Goal: Task Accomplishment & Management: Manage account settings

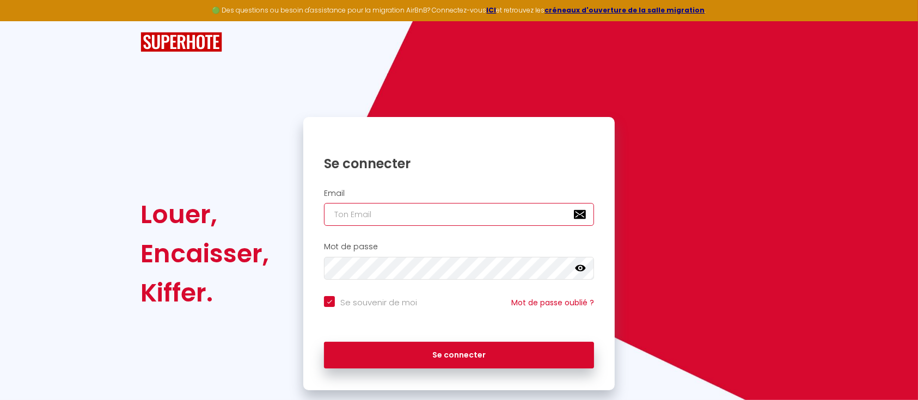
click at [363, 207] on input "email" at bounding box center [459, 214] width 270 height 23
type input "Défault"
checkbox input "true"
click at [307, 213] on div "Email Défault" at bounding box center [459, 208] width 312 height 38
type input "[EMAIL_ADDRESS][DOMAIN_NAME]"
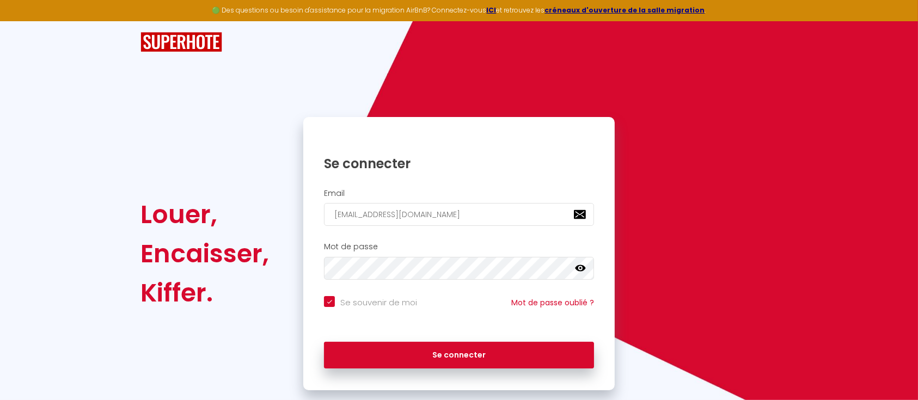
checkbox input "true"
type input "[EMAIL_ADDRESS][DOMAIN_NAME]"
click at [324, 342] on button "Se connecter" at bounding box center [459, 355] width 270 height 27
checkbox input "true"
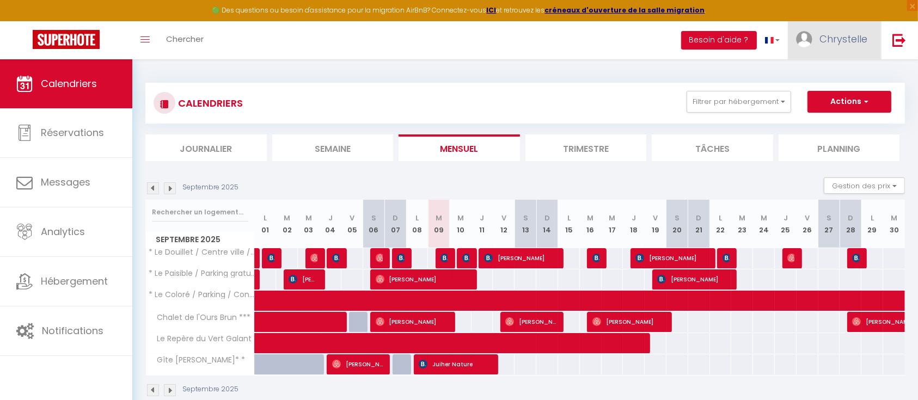
click at [849, 44] on span "Chrystelle" at bounding box center [844, 39] width 48 height 14
click at [903, 39] on img at bounding box center [900, 40] width 14 height 14
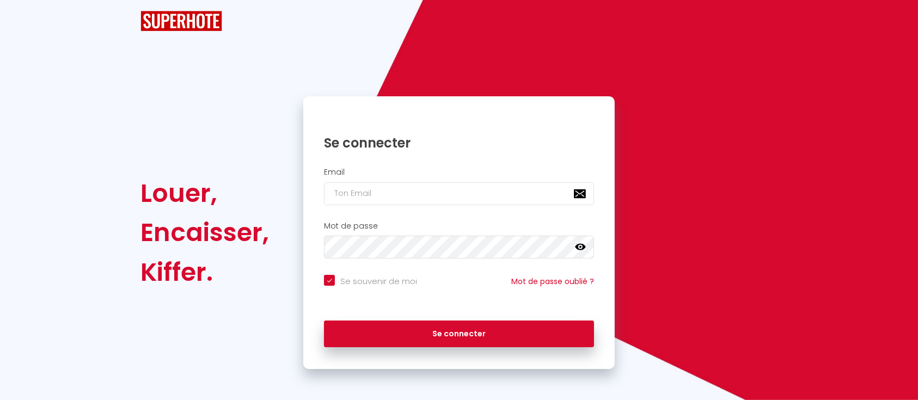
checkbox input "true"
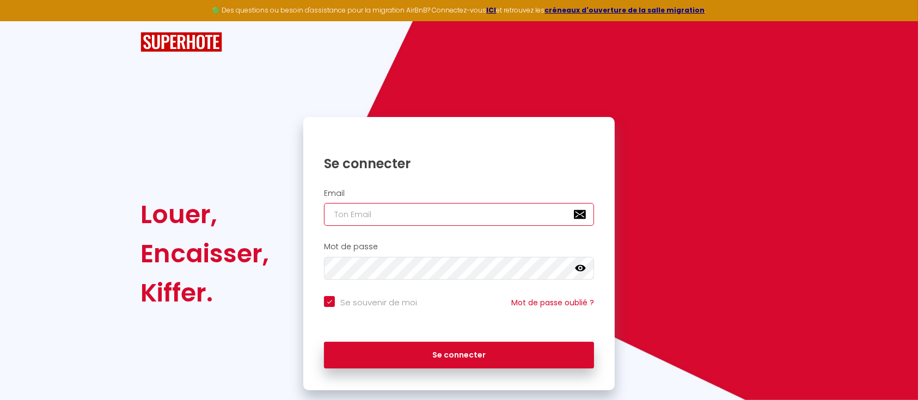
click at [366, 213] on input "email" at bounding box center [459, 214] width 270 height 23
click at [429, 215] on input "email" at bounding box center [459, 214] width 270 height 23
type input "Défault"
checkbox input "true"
drag, startPoint x: 407, startPoint y: 217, endPoint x: 270, endPoint y: 198, distance: 138.0
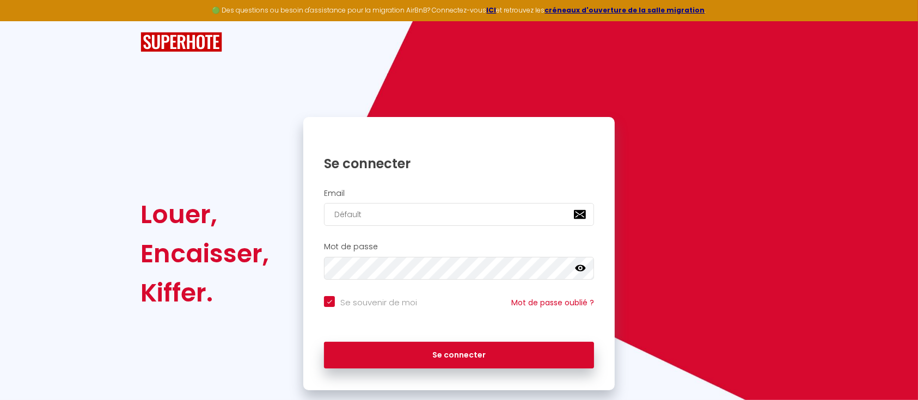
click at [274, 212] on div "Louer, Encaisser, Kiffer. Se connecter Email Défault Mot de passe false Se souv…" at bounding box center [458, 253] width 651 height 273
type input "[EMAIL_ADDRESS][DOMAIN_NAME]"
checkbox input "true"
type input "[EMAIL_ADDRESS][DOMAIN_NAME]"
click at [324, 342] on button "Se connecter" at bounding box center [459, 355] width 270 height 27
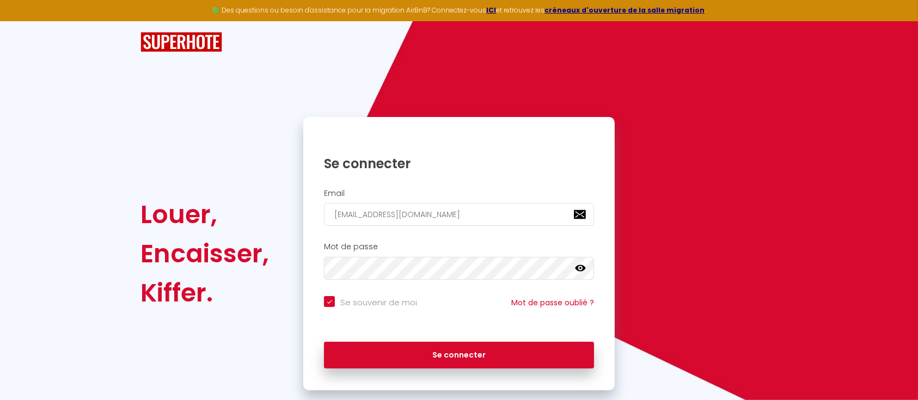
checkbox input "true"
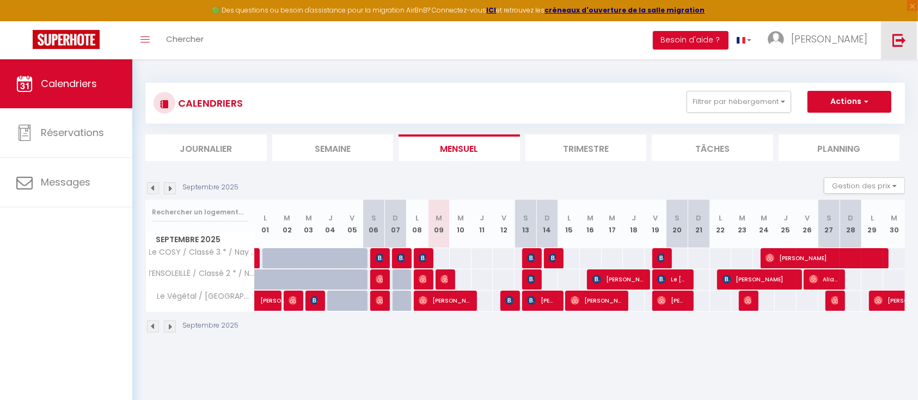
click at [909, 35] on link at bounding box center [899, 40] width 36 height 38
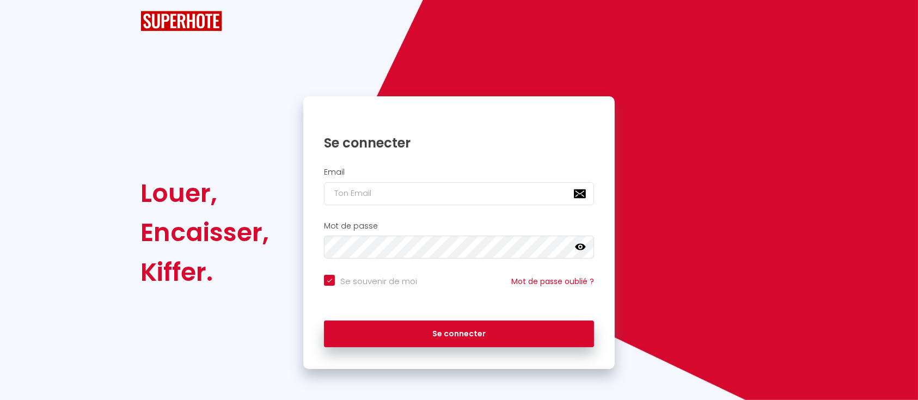
checkbox input "true"
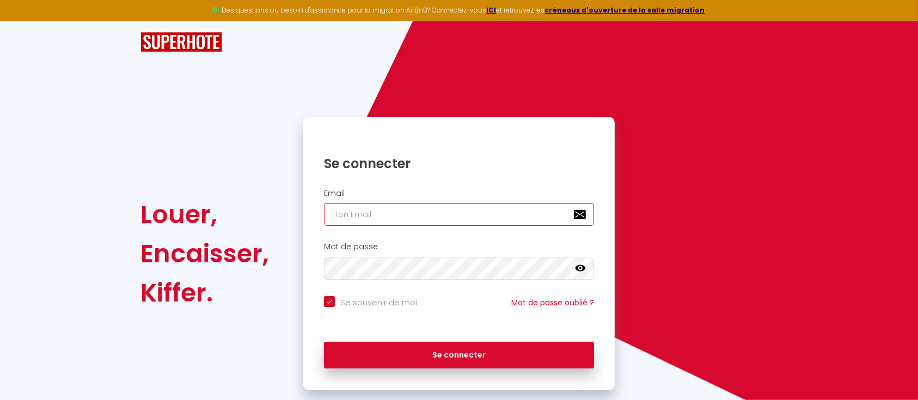
click at [361, 217] on input "email" at bounding box center [459, 214] width 270 height 23
paste input "[EMAIL_ADDRESS][DOMAIN_NAME]"
type input "[EMAIL_ADDRESS][DOMAIN_NAME]"
checkbox input "true"
